Goal: Task Accomplishment & Management: Manage account settings

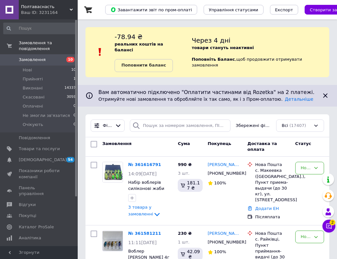
scroll to position [60, 0]
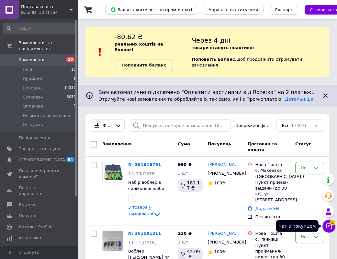
click at [327, 229] on icon at bounding box center [328, 226] width 6 height 6
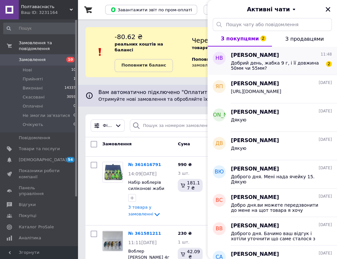
click at [299, 68] on span "Добрий день, жабка 9 г, і її довжина 50мм чи 55мм?" at bounding box center [277, 66] width 92 height 10
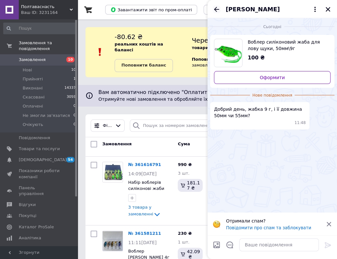
click at [218, 7] on icon "Назад" at bounding box center [217, 10] width 8 height 8
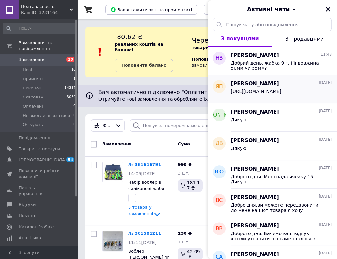
click at [281, 94] on span "https://my.prom.ua/cabinet/user/orders/360826163" at bounding box center [256, 91] width 50 height 5
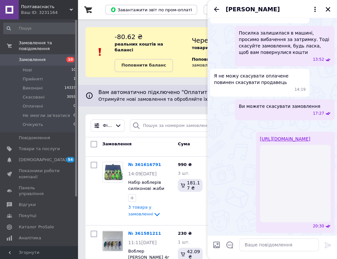
scroll to position [446, 0]
click at [240, 11] on span "Ярослав Пащенко" at bounding box center [253, 9] width 54 height 8
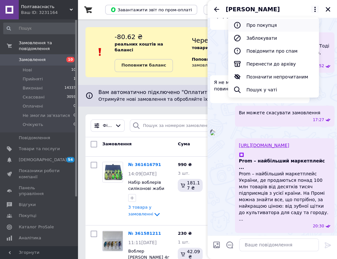
scroll to position [414, 0]
click at [254, 25] on button "Про покупця" at bounding box center [273, 25] width 91 height 13
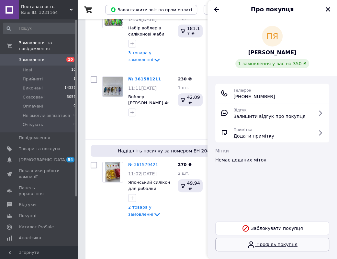
scroll to position [162, 0]
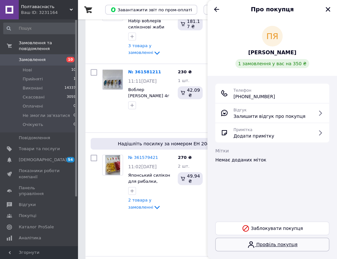
click at [284, 248] on link "Профіль покупця" at bounding box center [272, 245] width 114 height 14
drag, startPoint x: 329, startPoint y: 10, endPoint x: 318, endPoint y: 5, distance: 12.2
click at [329, 10] on icon "Закрити" at bounding box center [328, 9] width 6 height 6
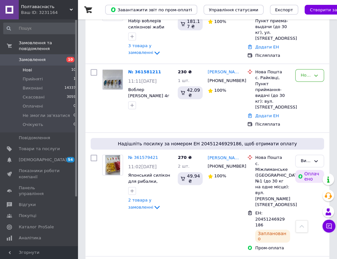
click at [28, 67] on span "Нові" at bounding box center [27, 70] width 9 height 6
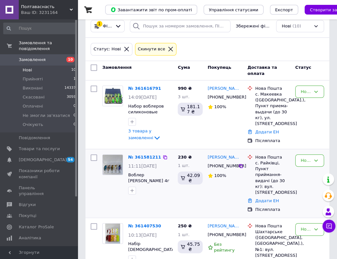
scroll to position [129, 0]
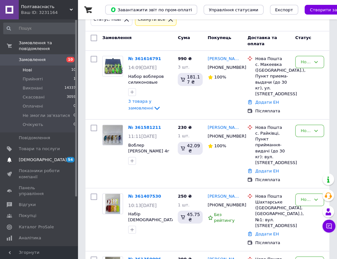
click at [25, 157] on span "[DEMOGRAPHIC_DATA]" at bounding box center [43, 160] width 48 height 6
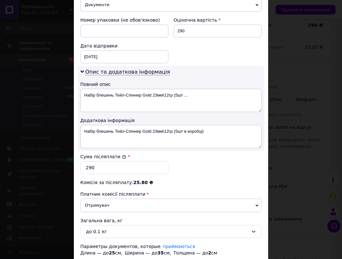
scroll to position [246, 0]
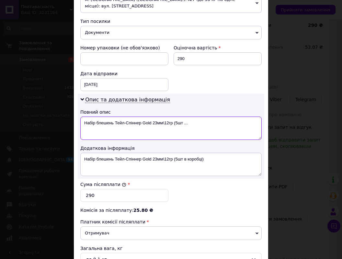
drag, startPoint x: 201, startPoint y: 120, endPoint x: 83, endPoint y: 124, distance: 117.2
click at [83, 124] on textarea "Набір блешень Тейл-Спіннер Gold 23мм\12гр (5шт ..." at bounding box center [170, 128] width 181 height 23
type textarea "21056"
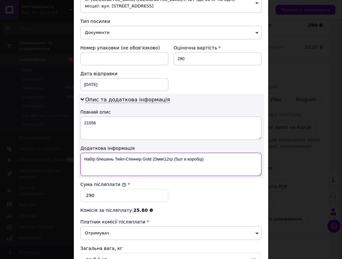
drag, startPoint x: 214, startPoint y: 153, endPoint x: 84, endPoint y: 161, distance: 129.4
click at [84, 161] on textarea "Набір блешень Тейл-Спіннер Gold 23мм\12гр (5шт в коробці)" at bounding box center [170, 164] width 181 height 23
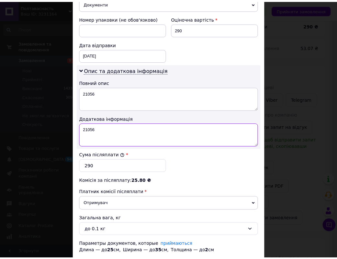
scroll to position [311, 0]
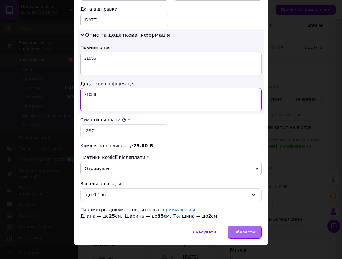
type textarea "21056"
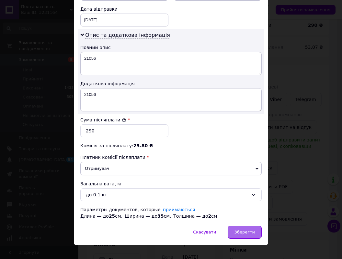
click at [242, 230] on span "Зберегти" at bounding box center [244, 232] width 20 height 5
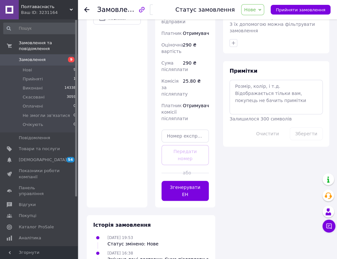
scroll to position [356, 0]
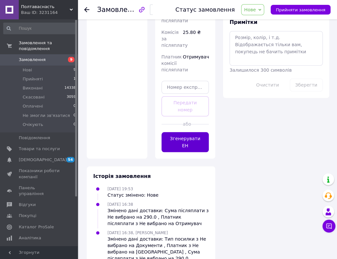
click at [188, 132] on button "Згенерувати ЕН" at bounding box center [185, 142] width 48 height 20
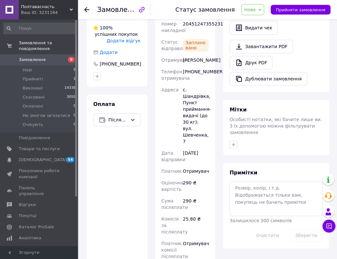
scroll to position [194, 0]
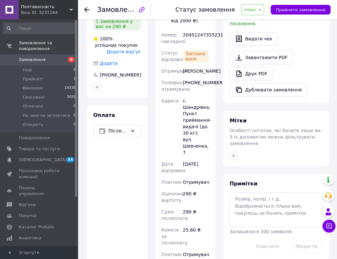
click at [255, 12] on span "Нове" at bounding box center [250, 9] width 12 height 5
click at [255, 34] on li "Виконано" at bounding box center [268, 33] width 54 height 10
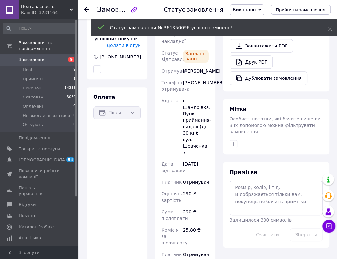
scroll to position [188, 0]
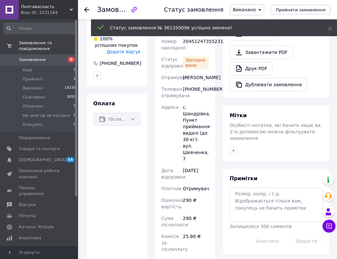
click at [34, 57] on span "Замовлення" at bounding box center [32, 60] width 27 height 6
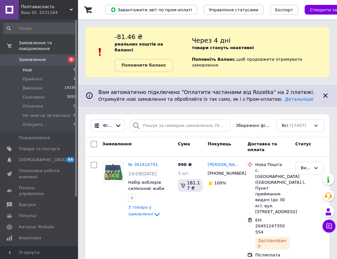
click at [26, 67] on span "Нові" at bounding box center [27, 70] width 9 height 6
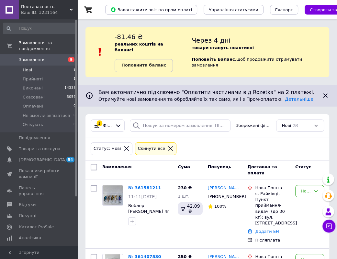
click at [32, 66] on li "Нові 9" at bounding box center [40, 70] width 80 height 9
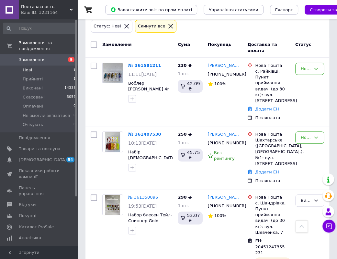
scroll to position [87, 0]
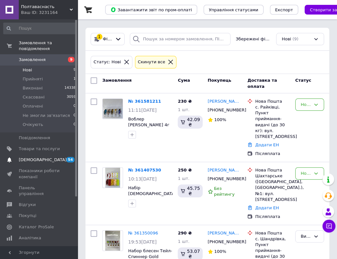
click at [40, 155] on link "Сповіщення 54 0" at bounding box center [40, 160] width 80 height 11
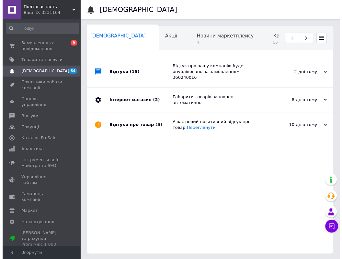
scroll to position [0, 3]
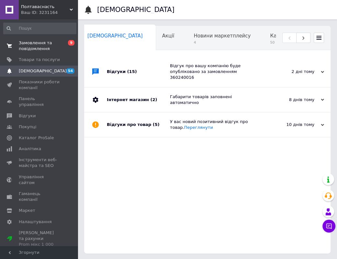
click at [35, 48] on span "Замовлення та повідомлення" at bounding box center [39, 46] width 41 height 12
